Goal: Task Accomplishment & Management: Manage account settings

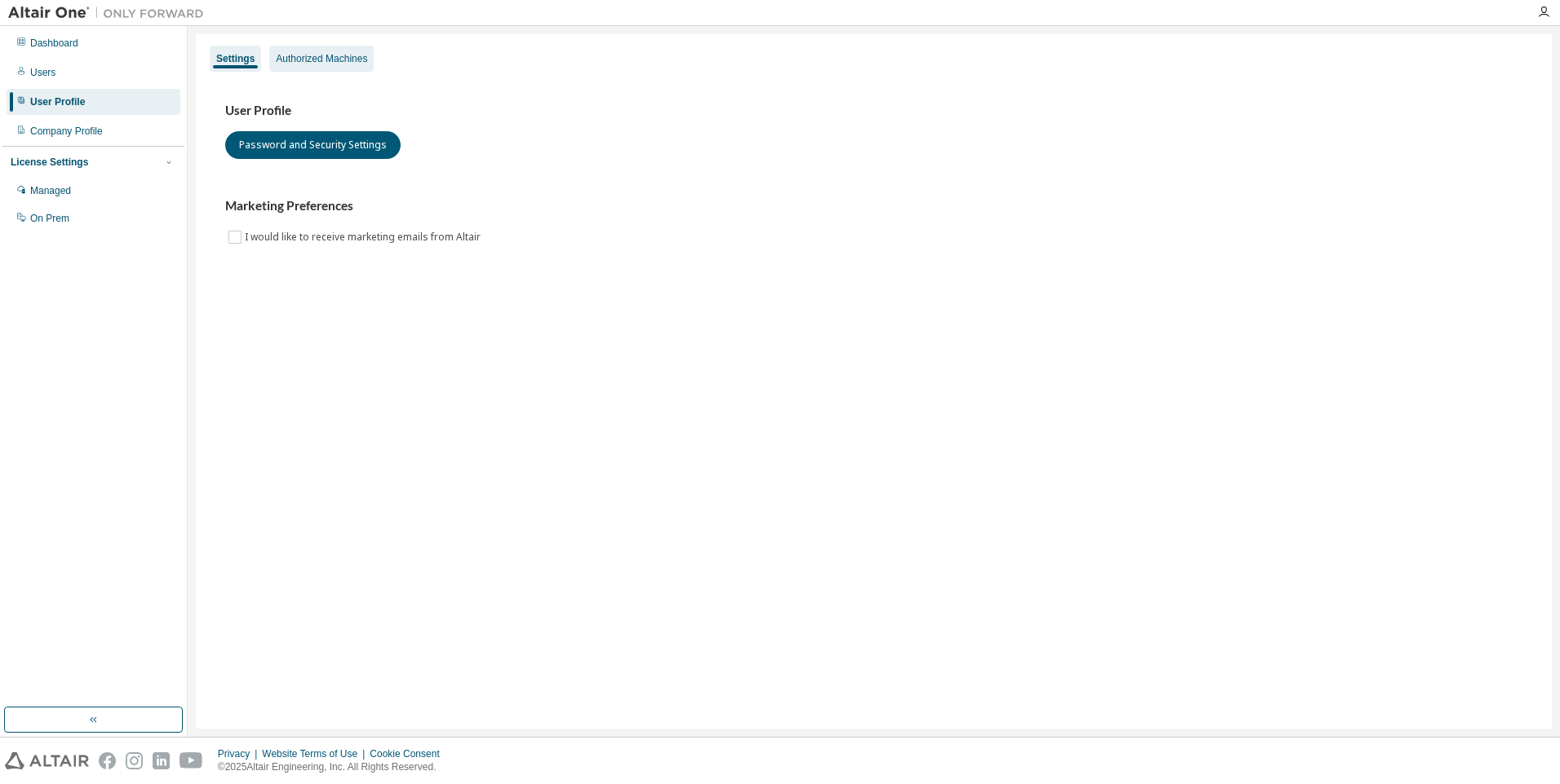
click at [293, 59] on div "Authorized Machines" at bounding box center [321, 59] width 91 height 13
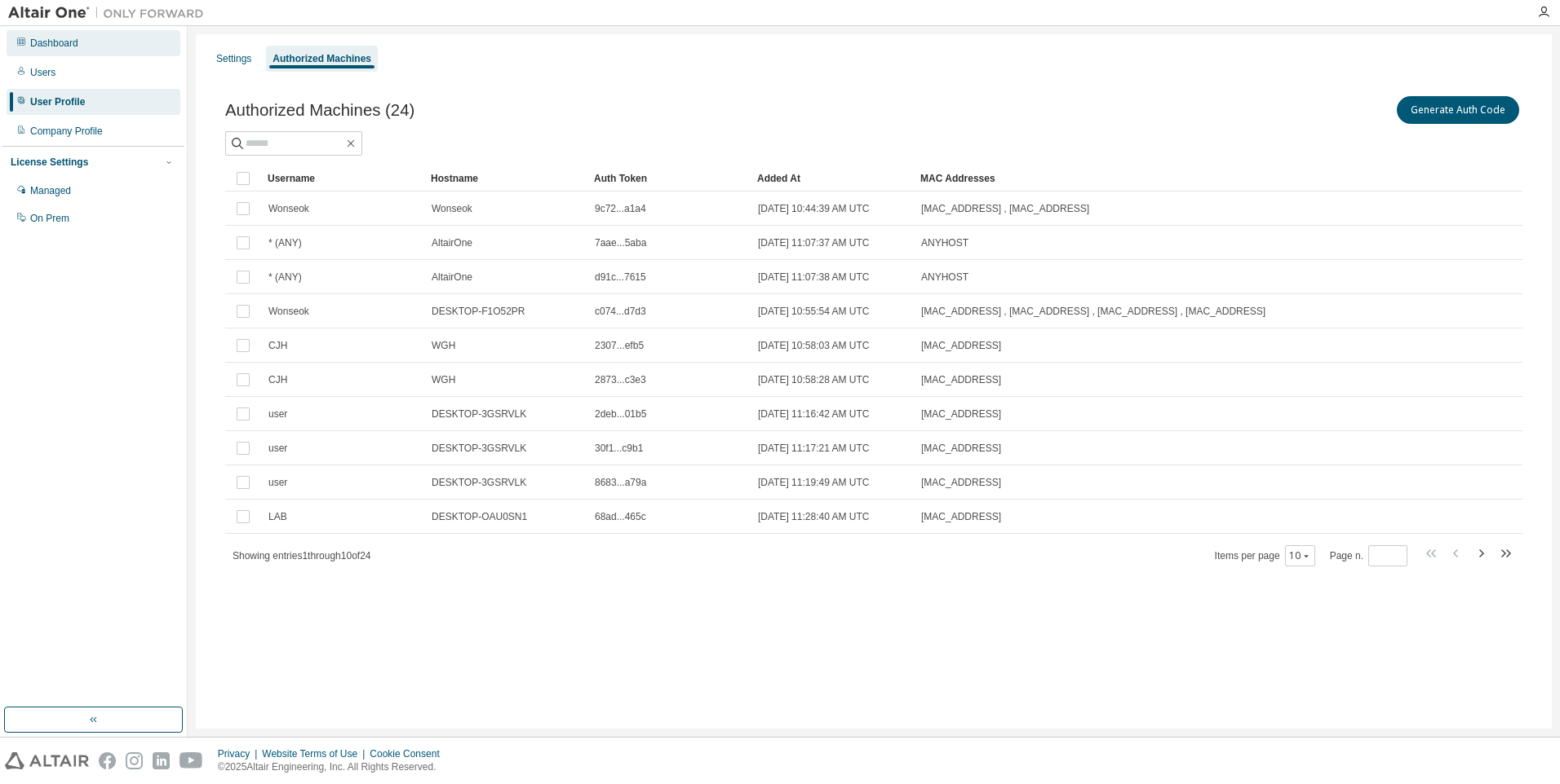
click at [87, 45] on div "Dashboard" at bounding box center [93, 43] width 174 height 26
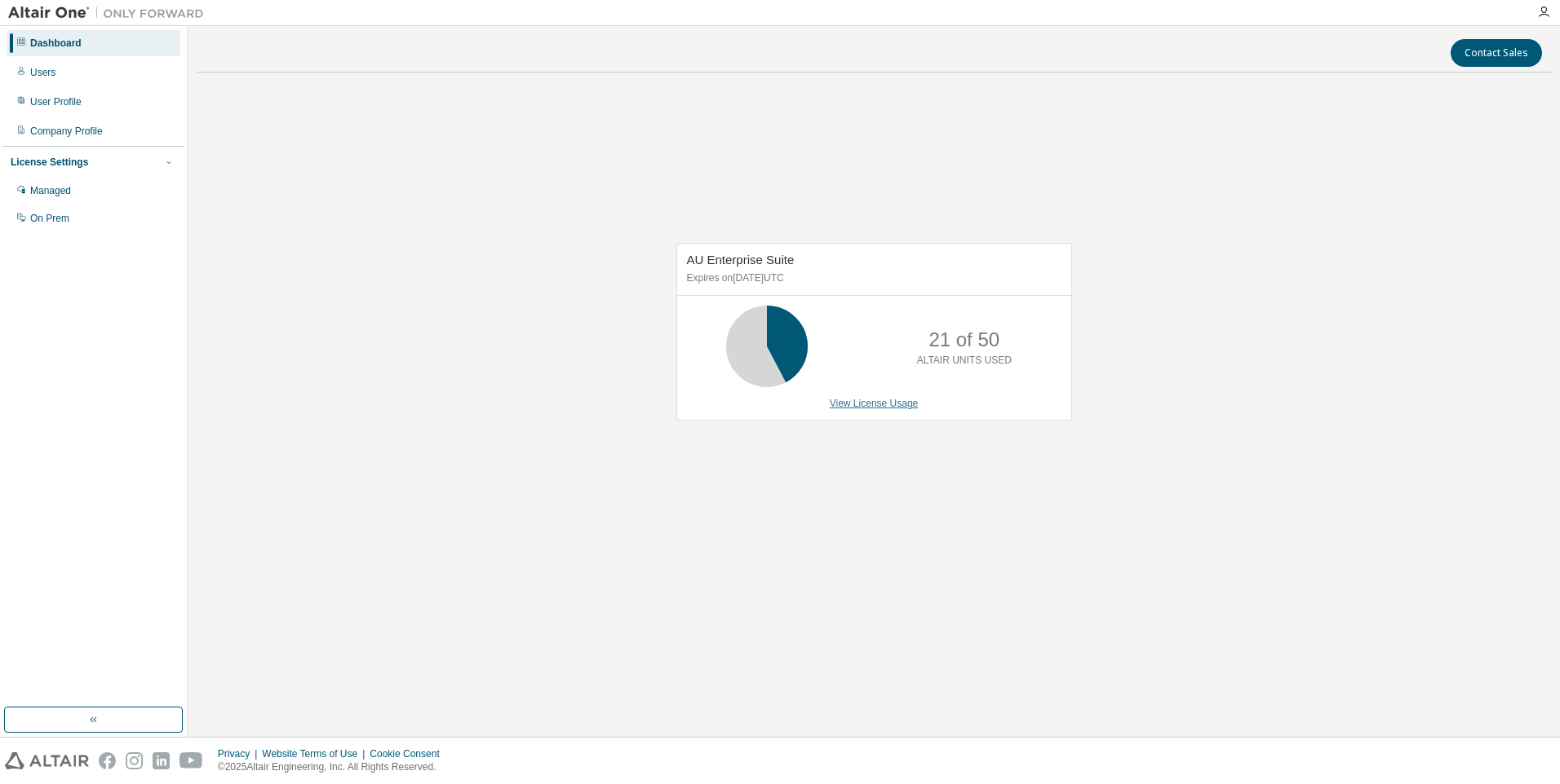
click at [865, 405] on link "View License Usage" at bounding box center [875, 403] width 89 height 12
click at [868, 404] on link "View License Usage" at bounding box center [875, 403] width 89 height 12
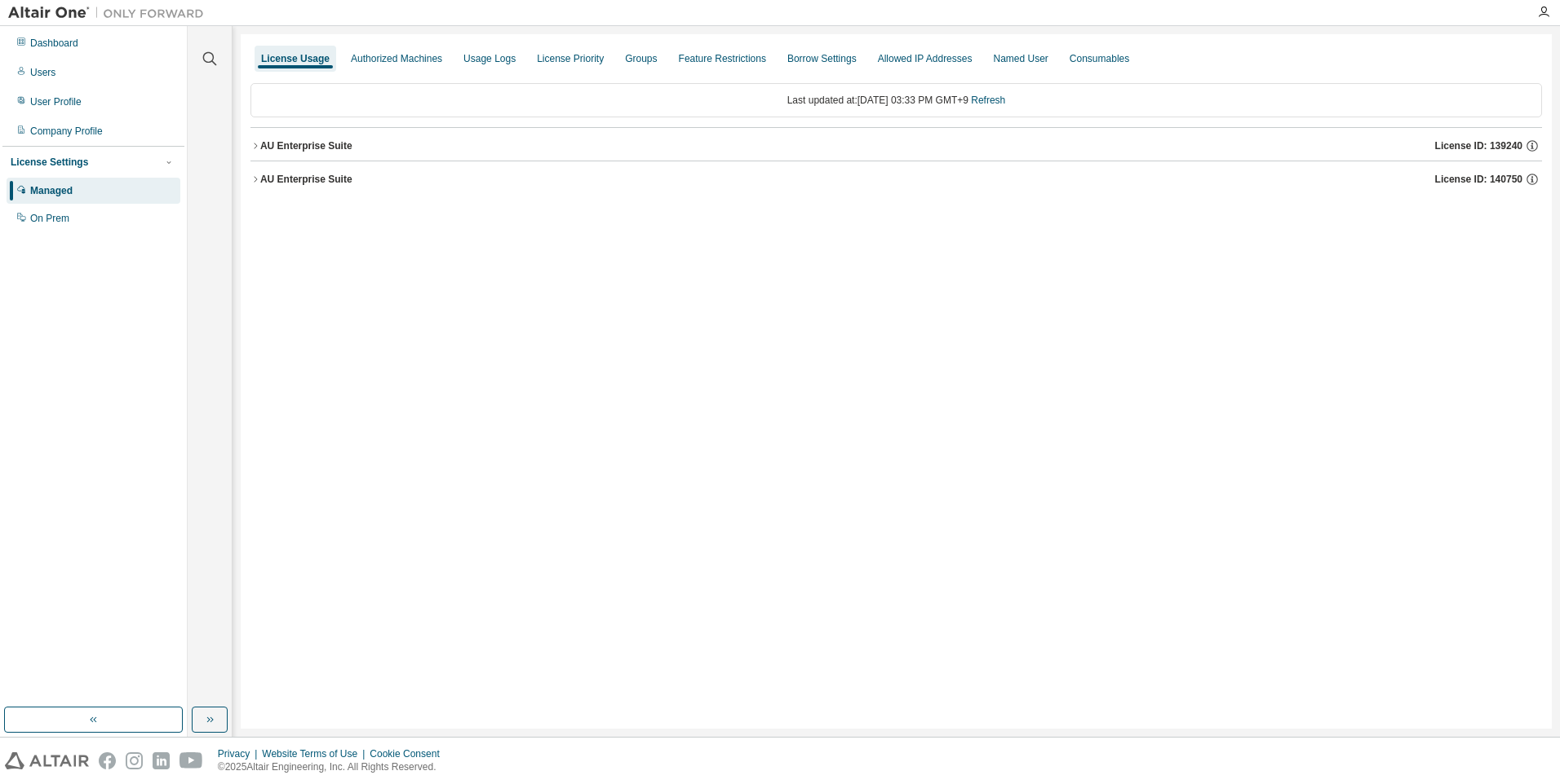
click at [253, 146] on icon "button" at bounding box center [255, 145] width 10 height 10
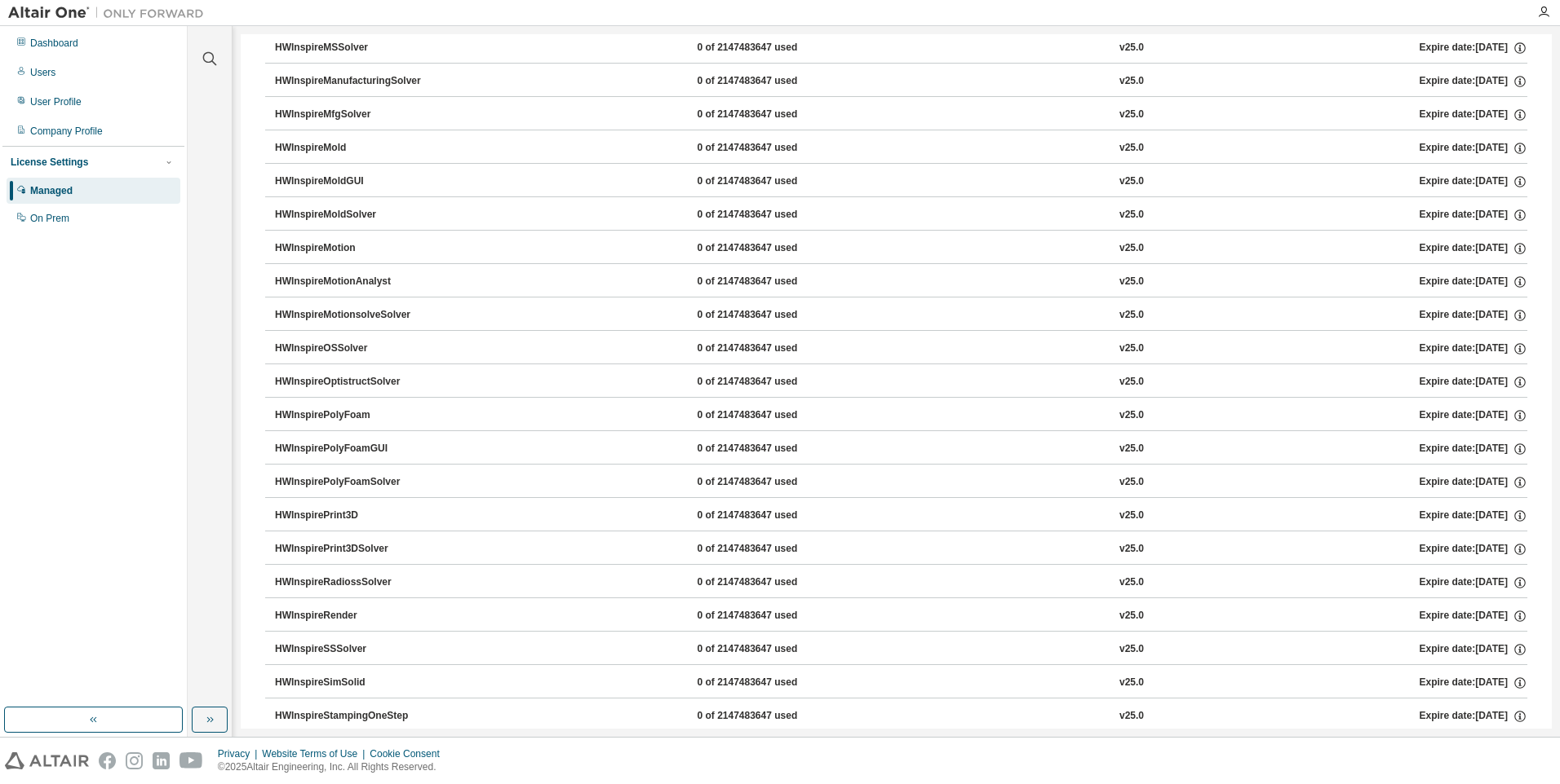
scroll to position [5881, 0]
click at [323, 418] on div "HWOptiStruct" at bounding box center [348, 416] width 147 height 14
click at [1514, 414] on icon "button" at bounding box center [1520, 416] width 14 height 14
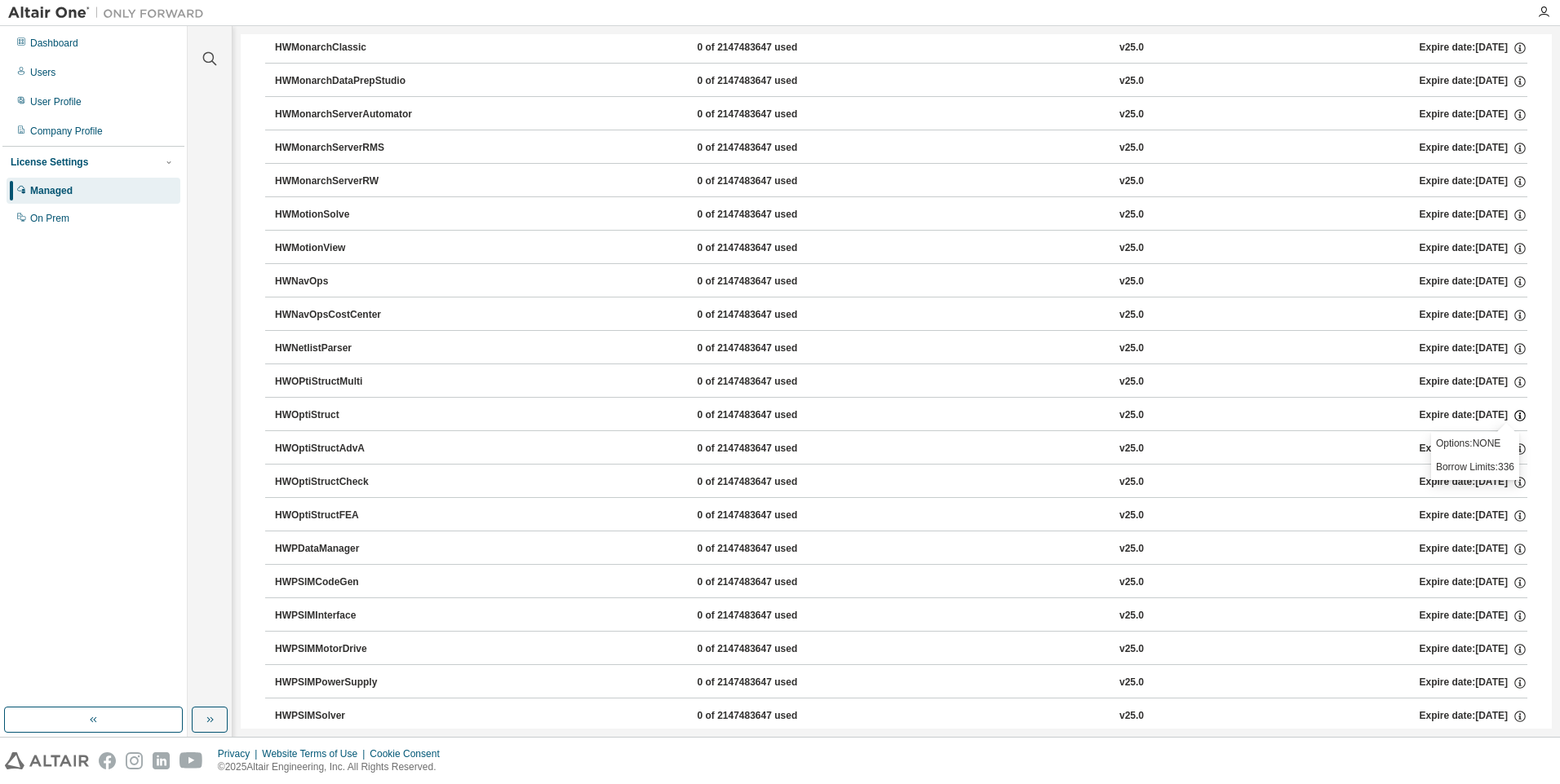
click at [1514, 414] on icon "button" at bounding box center [1520, 416] width 14 height 14
click at [1513, 510] on icon "button" at bounding box center [1520, 516] width 14 height 14
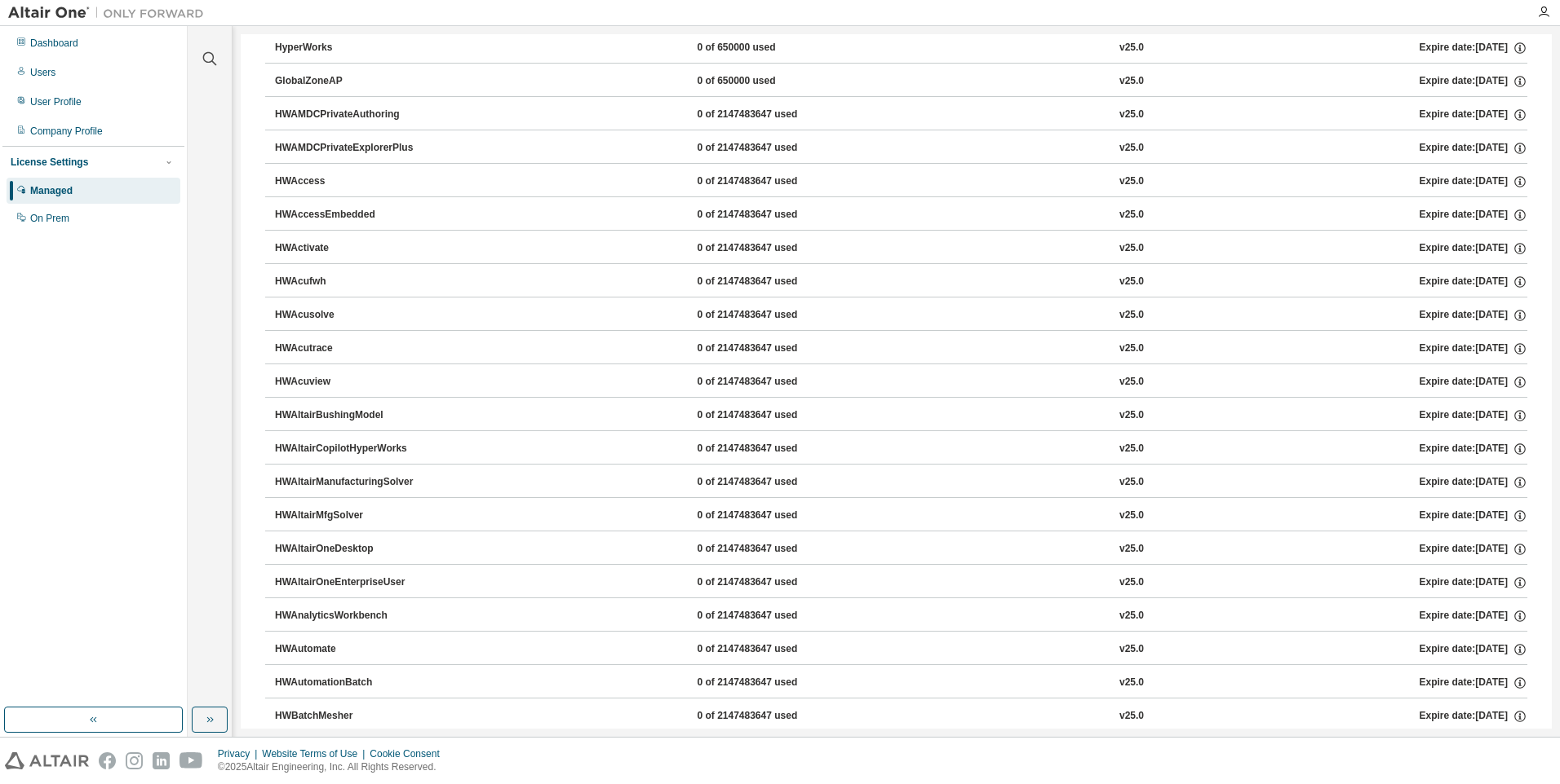
scroll to position [0, 0]
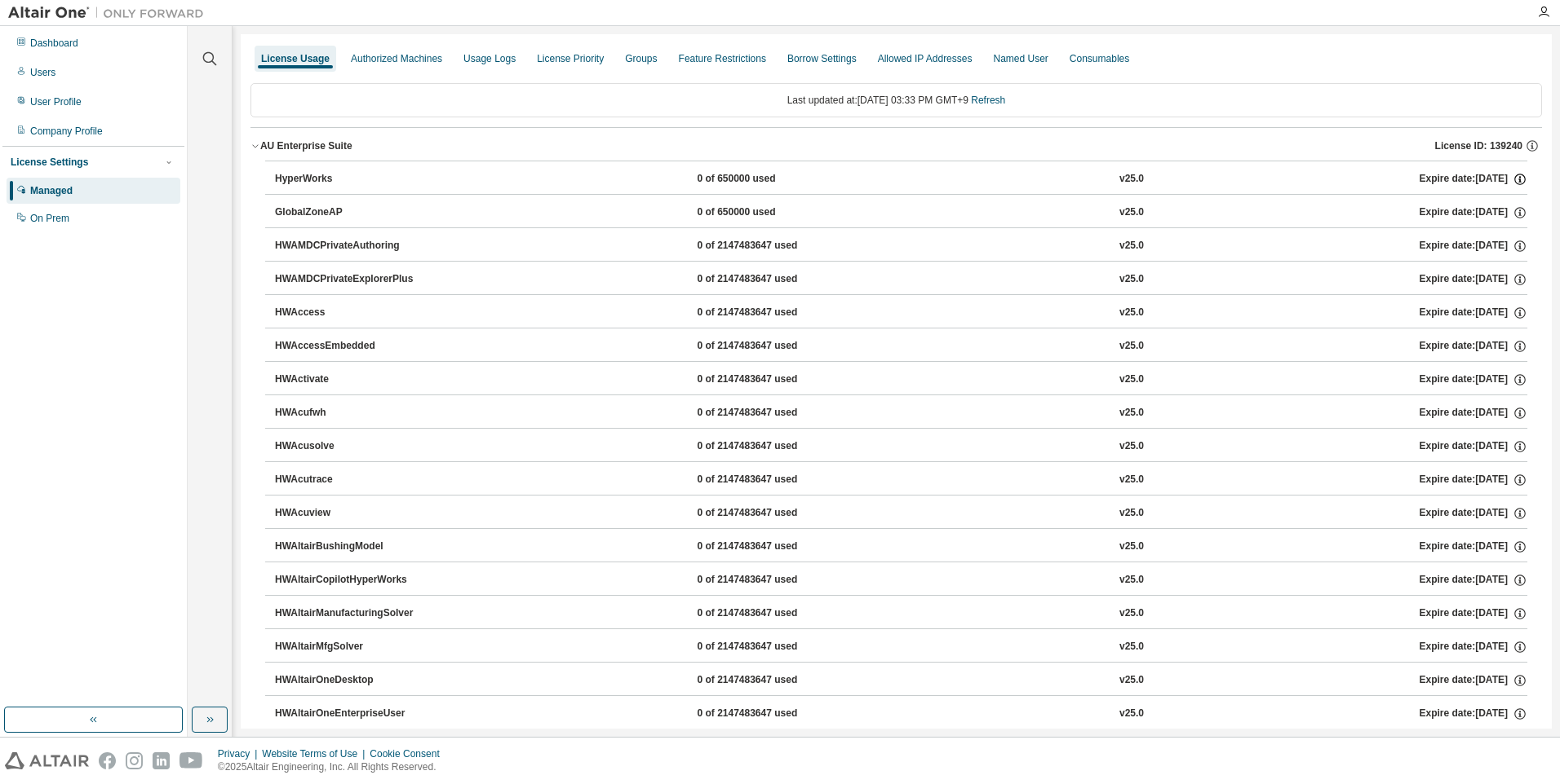
click at [1513, 177] on icon "button" at bounding box center [1520, 179] width 14 height 14
click at [322, 176] on div "HyperWorks" at bounding box center [348, 179] width 147 height 14
